Goal: Task Accomplishment & Management: Use online tool/utility

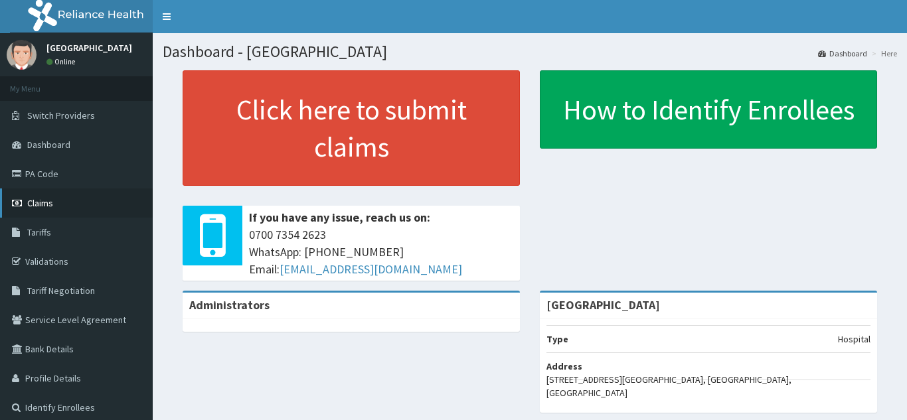
drag, startPoint x: 0, startPoint y: 0, endPoint x: 33, endPoint y: 200, distance: 202.4
click at [33, 200] on span "Claims" at bounding box center [40, 203] width 26 height 12
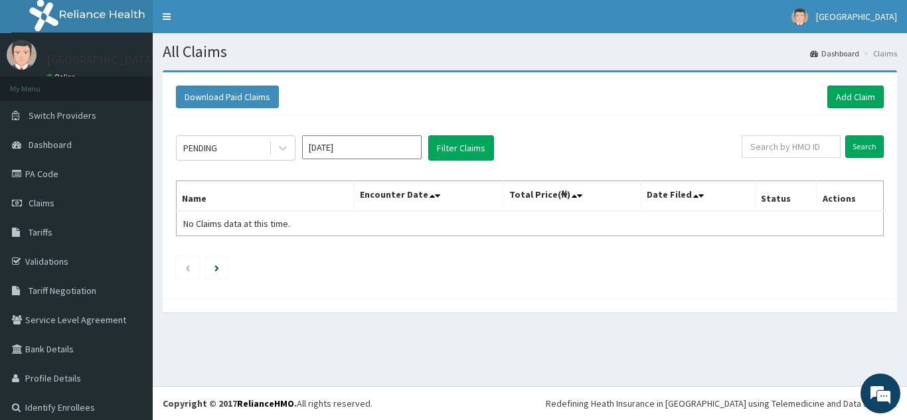
click at [409, 80] on div "Download Paid Claims Add Claim" at bounding box center [529, 97] width 721 height 36
